Goal: Check status

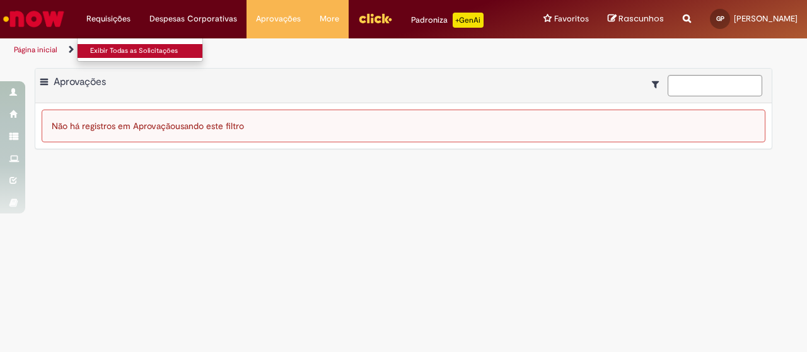
click at [107, 50] on link "Exibir Todas as Solicitações" at bounding box center [147, 51] width 139 height 14
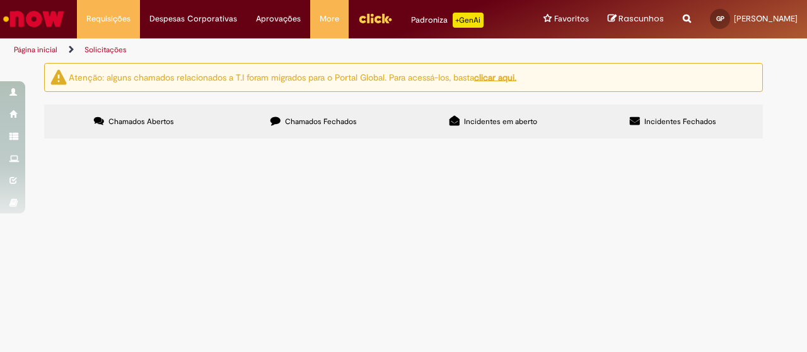
click at [502, 106] on label "Incidentes em aberto" at bounding box center [493, 122] width 180 height 34
click at [628, 111] on label "Incidentes Fechados" at bounding box center [673, 122] width 180 height 34
click at [328, 131] on label "Chamados Fechados" at bounding box center [314, 122] width 180 height 34
click at [0, 0] on span "GDO de SPC - ajustando um PDV relevante em volume e perfil internalização." at bounding box center [0, 0] width 0 height 0
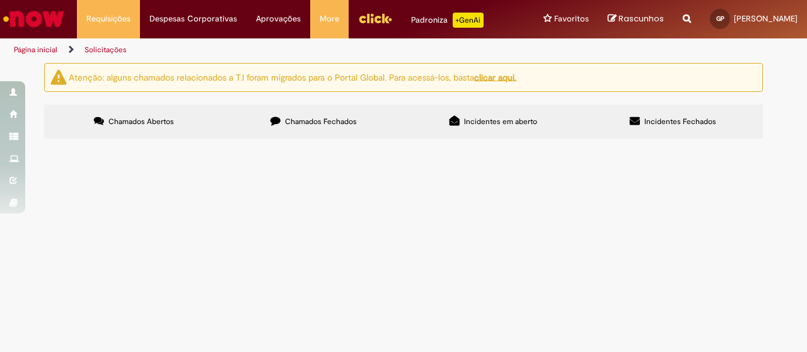
click at [0, 0] on img at bounding box center [0, 0] width 0 height 0
click at [0, 0] on th "Descrição" at bounding box center [0, 0] width 0 height 0
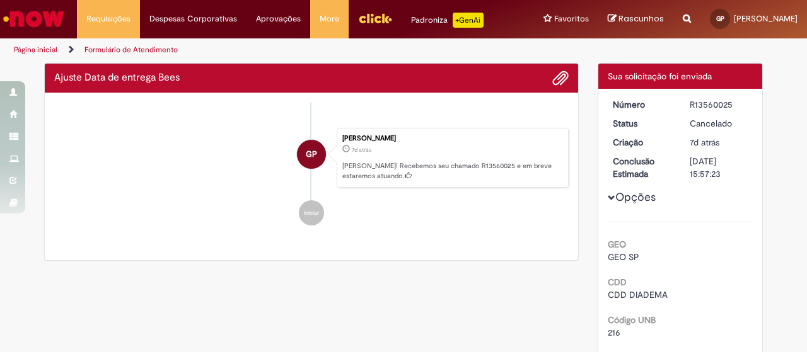
click at [170, 215] on ul "GP Guilherme Vitor De Paula 7d atrás 7 dias atrás Ajustes_Padrão (atacarejo -SP…" at bounding box center [311, 171] width 514 height 136
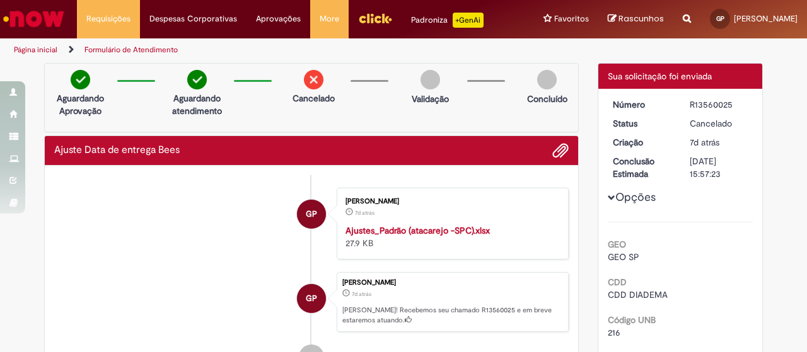
click at [296, 98] on p "Cancelado" at bounding box center [313, 98] width 42 height 13
click at [324, 85] on div "Cancelado" at bounding box center [313, 90] width 61 height 41
